Goal: Task Accomplishment & Management: Manage account settings

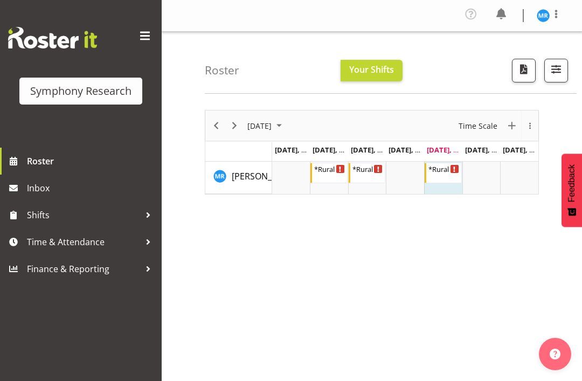
click at [485, 154] on span "[DATE], [DATE]" at bounding box center [489, 150] width 49 height 10
click at [445, 147] on span "[DATE], [DATE]" at bounding box center [451, 150] width 49 height 10
click at [440, 176] on div "*Rural Omni 5:00 PM - 9:00 PM" at bounding box center [443, 173] width 31 height 20
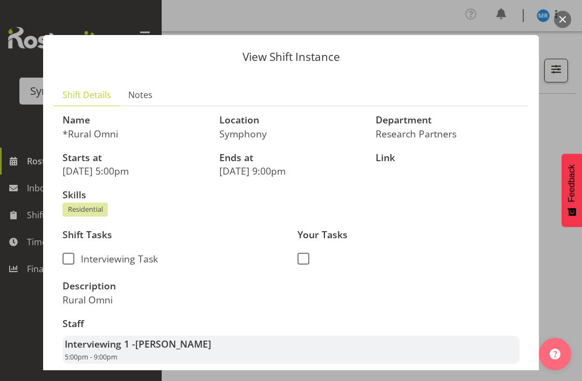
scroll to position [-3, 0]
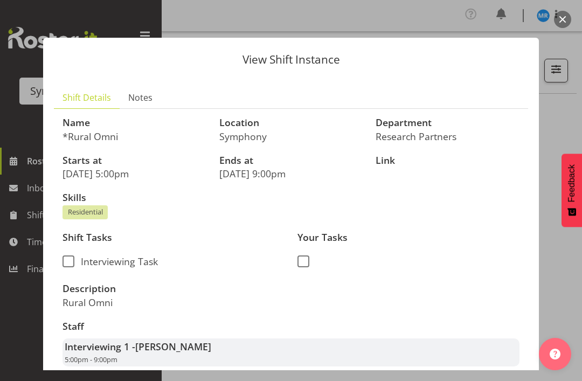
click at [565, 14] on button "button" at bounding box center [562, 19] width 17 height 17
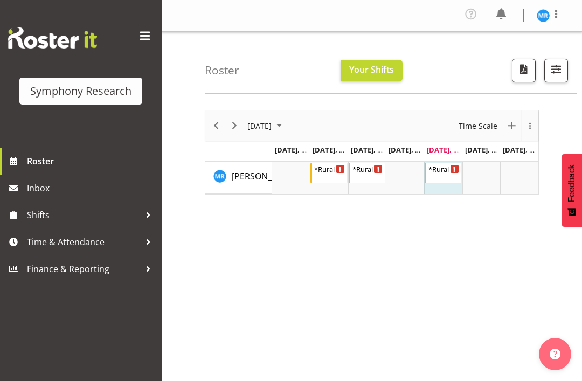
click at [483, 151] on span "Aug 30, Saturday" at bounding box center [489, 150] width 49 height 10
click at [372, 175] on div "*Rural Omni 5:00 PM - 9:00 PM" at bounding box center [367, 173] width 31 height 20
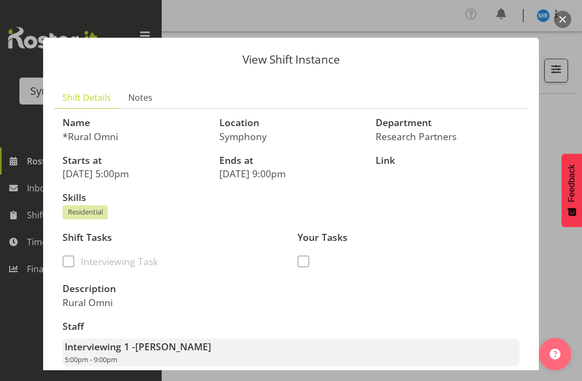
click at [564, 17] on button "button" at bounding box center [562, 19] width 17 height 17
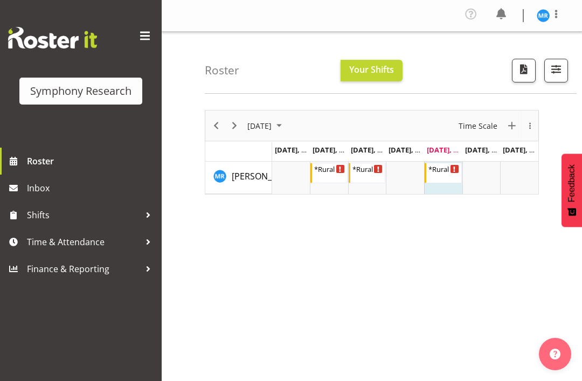
click at [482, 172] on td "Timeline Week of August 29, 2025" at bounding box center [481, 178] width 38 height 32
click at [519, 166] on td "Timeline Week of August 29, 2025" at bounding box center [519, 178] width 38 height 32
click at [367, 268] on div "August 2025 New Event Today Time Scale Day Week Fortnight Month calendar Month …" at bounding box center [393, 317] width 377 height 431
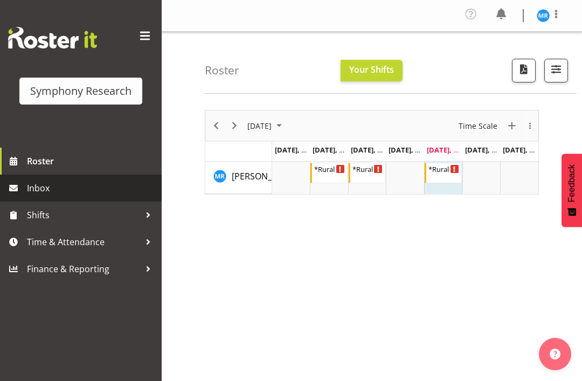
click at [68, 191] on span "Inbox" at bounding box center [91, 188] width 129 height 16
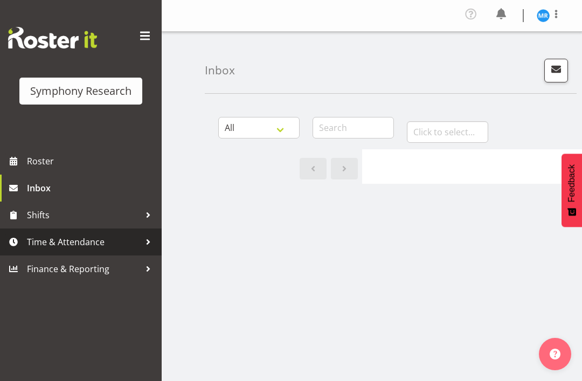
click at [101, 247] on span "Time & Attendance" at bounding box center [83, 242] width 113 height 16
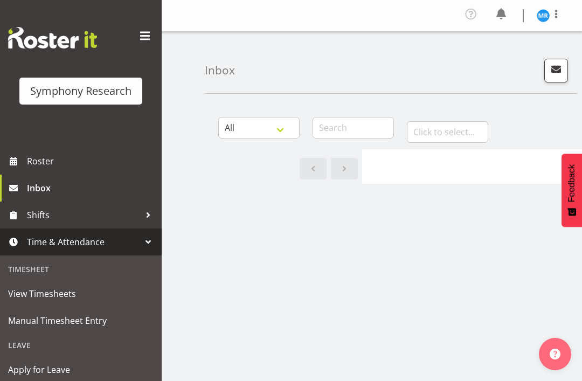
click at [100, 298] on span "View Timesheets" at bounding box center [80, 293] width 145 height 16
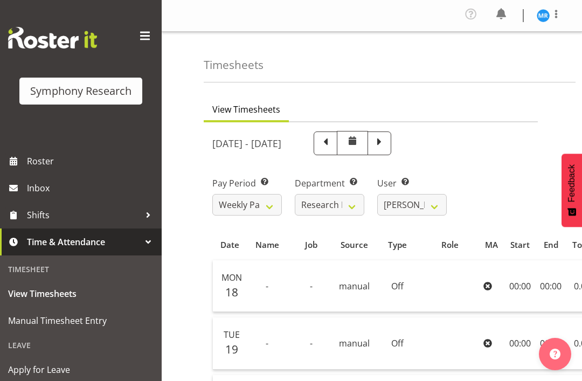
click at [386, 143] on span at bounding box center [379, 142] width 14 height 14
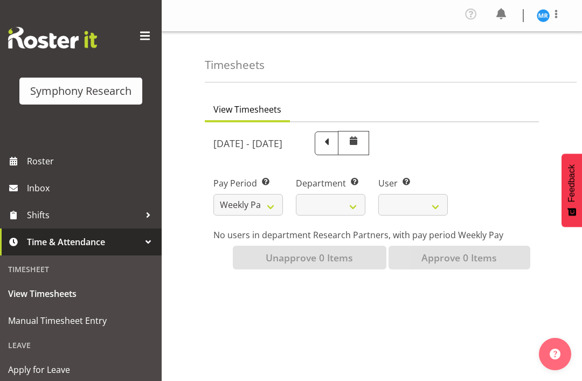
select select
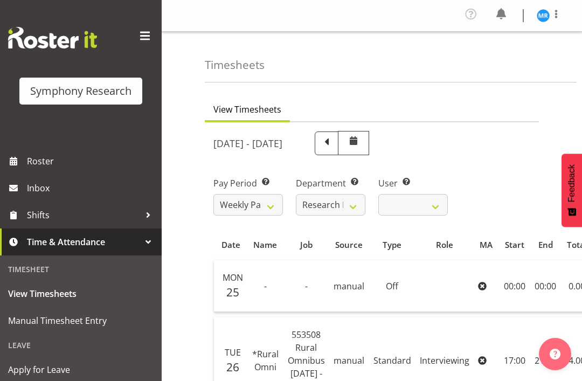
click at [560, 11] on span at bounding box center [555, 14] width 13 height 13
click at [511, 55] on link "Log Out" at bounding box center [510, 59] width 103 height 19
